Goal: Task Accomplishment & Management: Use online tool/utility

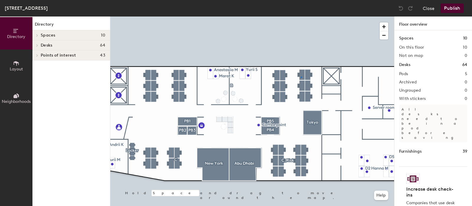
click at [301, 17] on div at bounding box center [252, 17] width 284 height 0
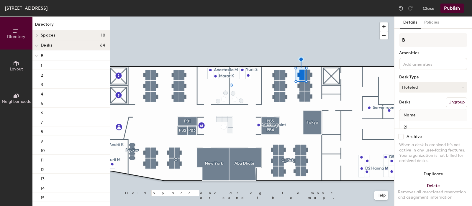
click at [412, 86] on button "Hoteled" at bounding box center [433, 87] width 68 height 11
click at [410, 106] on div "Assigned" at bounding box center [429, 105] width 59 height 9
click at [302, 17] on div at bounding box center [252, 17] width 284 height 0
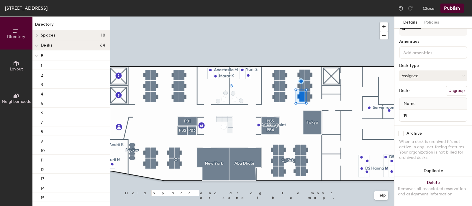
scroll to position [17, 0]
click at [312, 17] on div at bounding box center [252, 17] width 284 height 0
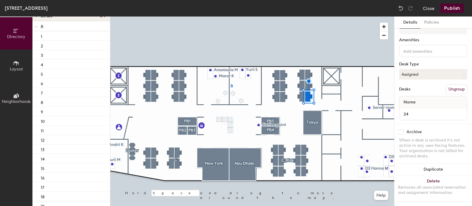
scroll to position [0, 0]
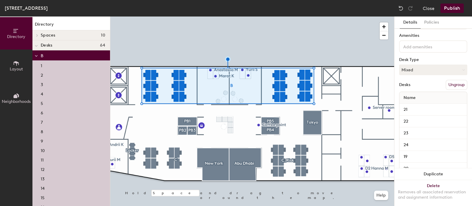
click at [458, 3] on div "[GEOGRAPHIC_DATA], 3 Close Publish" at bounding box center [236, 8] width 472 height 17
click at [456, 7] on button "Publish" at bounding box center [452, 8] width 23 height 9
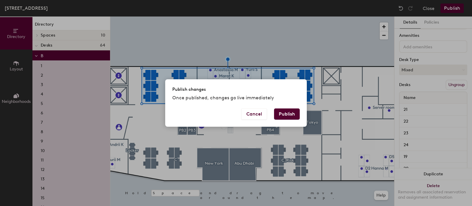
click at [287, 116] on button "Publish" at bounding box center [287, 114] width 26 height 11
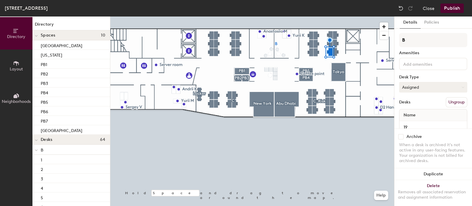
click at [431, 82] on button "Assigned" at bounding box center [433, 87] width 68 height 11
click at [417, 123] on div "Hoteled" at bounding box center [429, 123] width 59 height 9
click at [452, 8] on button "Publish" at bounding box center [452, 8] width 23 height 9
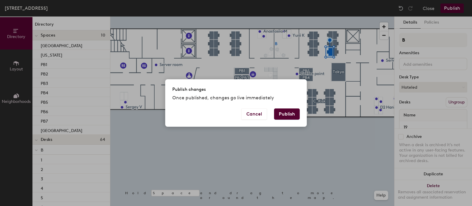
click at [286, 115] on button "Publish" at bounding box center [287, 114] width 26 height 11
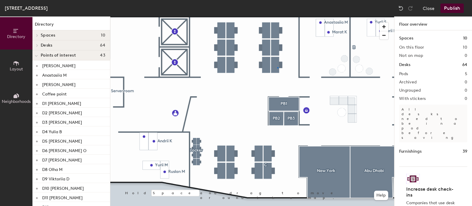
click at [277, 17] on div at bounding box center [252, 17] width 284 height 0
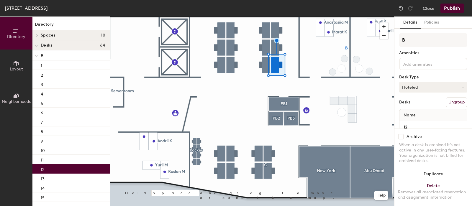
click at [421, 88] on button "Hoteled" at bounding box center [433, 87] width 68 height 11
click at [414, 103] on div "Assigned" at bounding box center [429, 105] width 59 height 9
click at [452, 8] on button "Publish" at bounding box center [452, 8] width 23 height 9
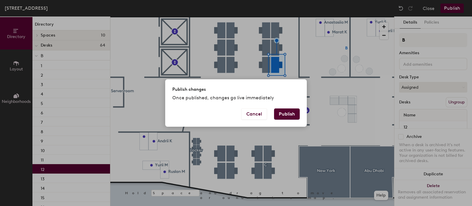
drag, startPoint x: 293, startPoint y: 113, endPoint x: 293, endPoint y: 117, distance: 3.8
click at [293, 114] on button "Publish" at bounding box center [287, 114] width 26 height 11
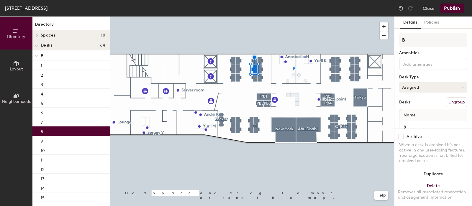
click at [415, 86] on button "Assigned" at bounding box center [433, 87] width 68 height 11
click at [418, 121] on div "Hoteled" at bounding box center [429, 123] width 59 height 9
click at [449, 9] on button "Publish" at bounding box center [452, 8] width 23 height 9
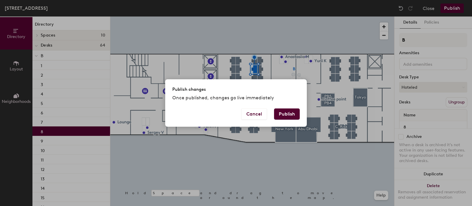
click at [283, 112] on button "Publish" at bounding box center [287, 114] width 26 height 11
